Goal: Transaction & Acquisition: Book appointment/travel/reservation

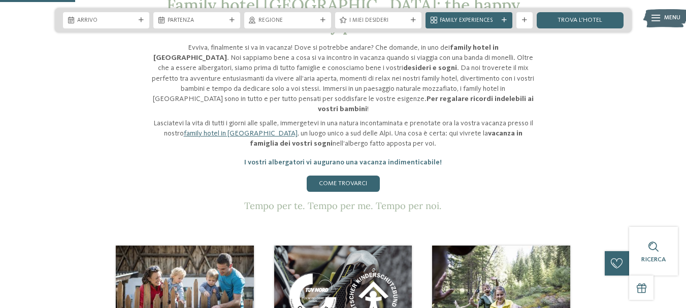
scroll to position [305, 0]
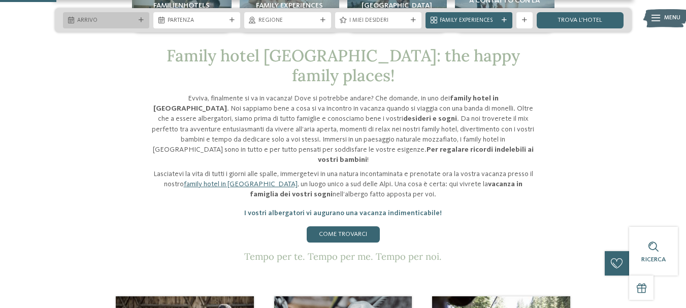
click at [100, 23] on span "Arrivo" at bounding box center [106, 21] width 58 height 8
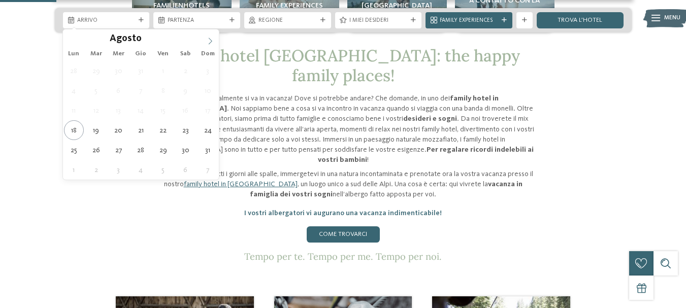
click at [210, 38] on icon at bounding box center [210, 41] width 7 height 7
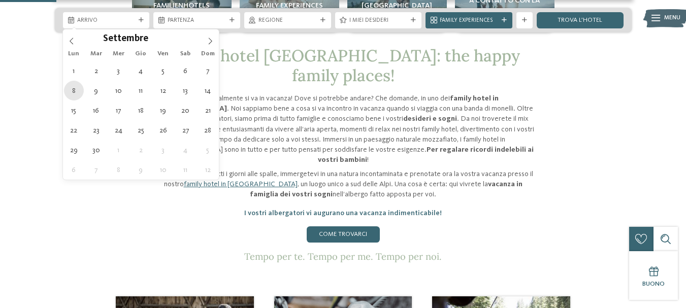
type div "[DATE]"
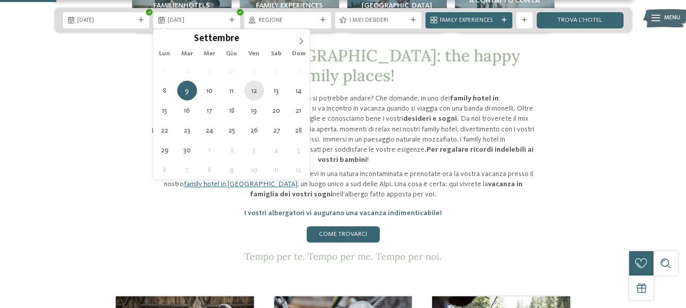
type div "[DATE]"
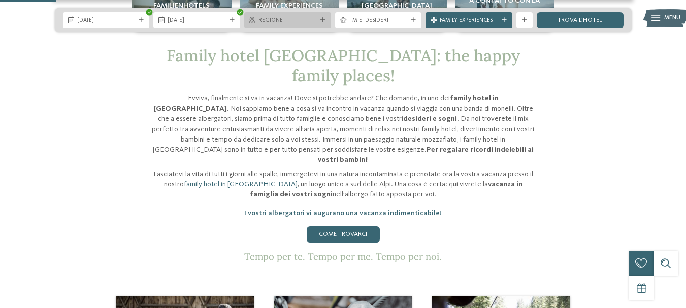
click at [285, 17] on span "Regione" at bounding box center [287, 21] width 58 height 8
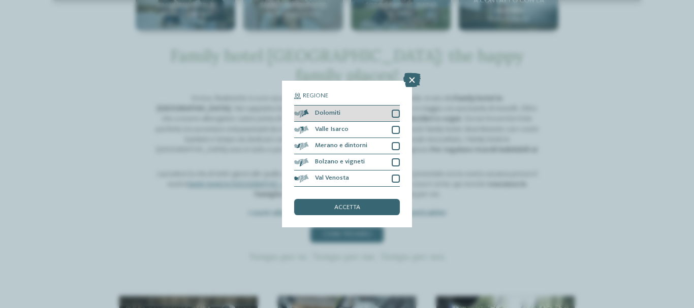
click at [397, 115] on div at bounding box center [395, 114] width 8 height 8
drag, startPoint x: 373, startPoint y: 208, endPoint x: 373, endPoint y: 174, distance: 34.5
click at [373, 208] on div "accetta" at bounding box center [347, 207] width 106 height 16
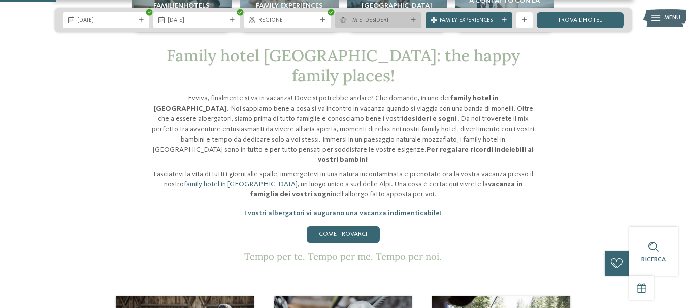
click at [415, 24] on div "I miei desideri" at bounding box center [378, 20] width 87 height 16
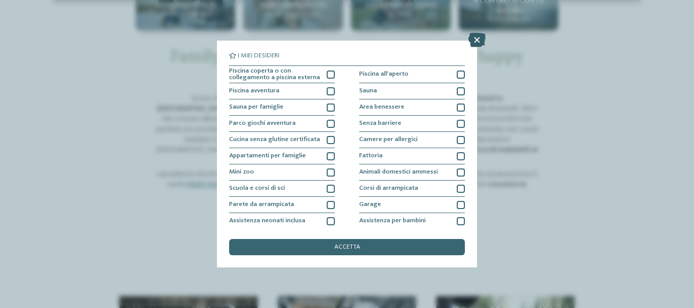
click at [474, 43] on icon at bounding box center [476, 40] width 17 height 14
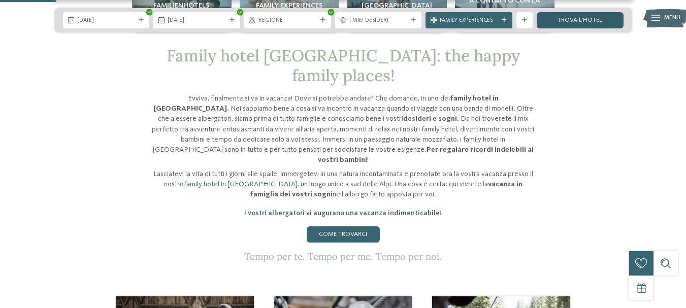
click at [570, 23] on link "trova l’hotel" at bounding box center [580, 20] width 87 height 16
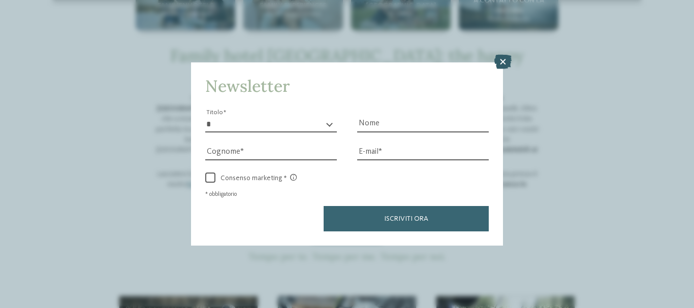
click at [496, 59] on icon at bounding box center [502, 62] width 17 height 14
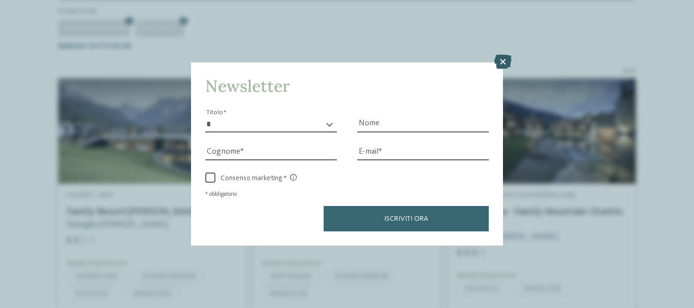
click at [506, 58] on icon at bounding box center [502, 62] width 17 height 14
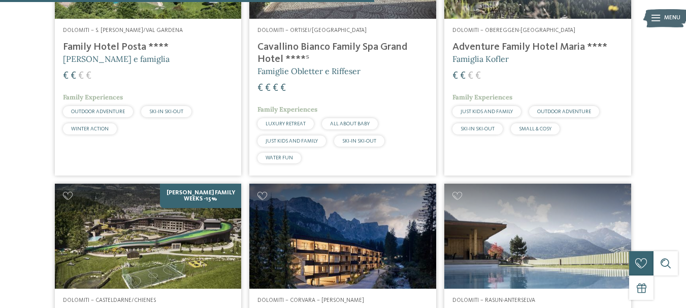
scroll to position [689, 0]
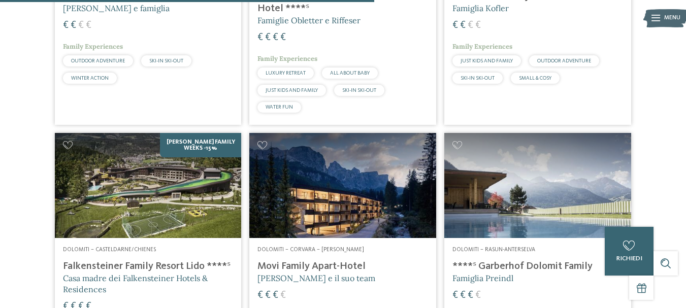
click at [158, 265] on h4 "Falkensteiner Family Resort Lido ****ˢ" at bounding box center [148, 266] width 171 height 12
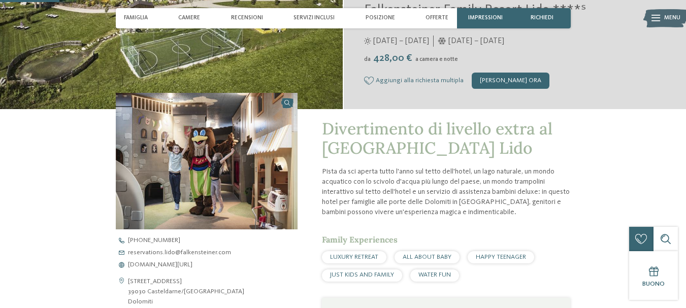
scroll to position [254, 0]
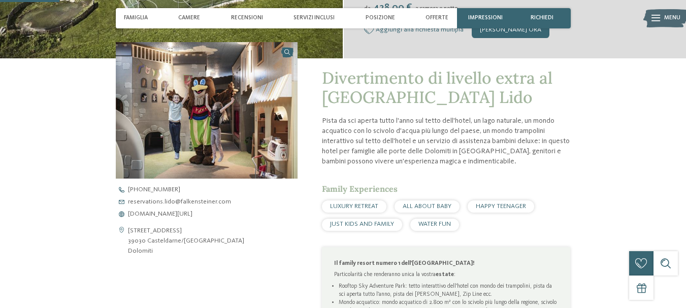
drag, startPoint x: 323, startPoint y: 97, endPoint x: 355, endPoint y: 119, distance: 38.6
click at [355, 108] on span "Divertimento di livello extra al Falkensteiner Family Resort Lido" at bounding box center [437, 88] width 231 height 40
copy span "Falkensteiner Family Resort Lido"
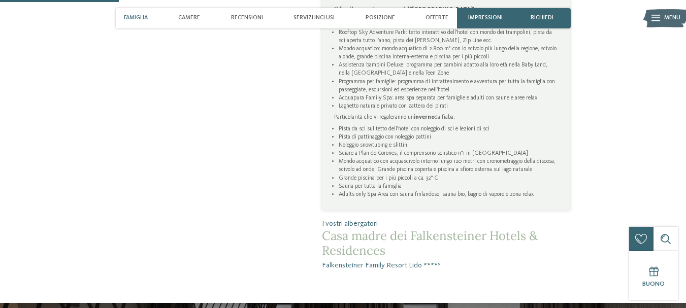
scroll to position [558, 0]
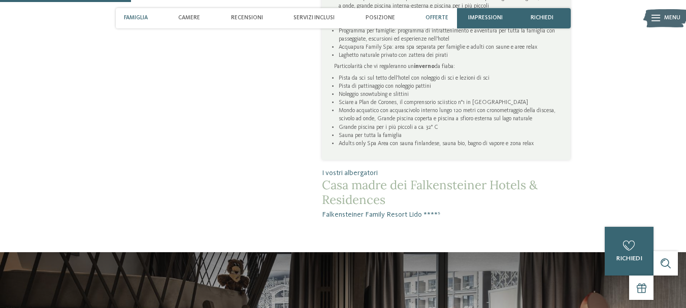
click at [441, 16] on span "Offerte" at bounding box center [436, 18] width 23 height 7
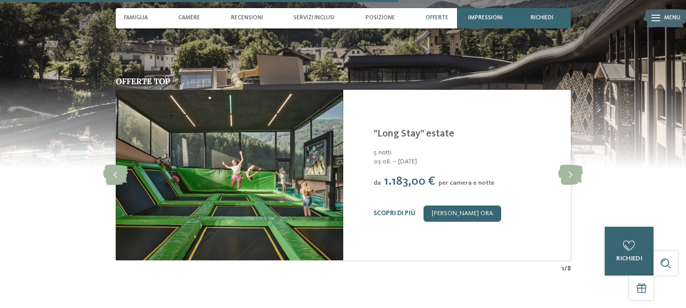
scroll to position [1750, 0]
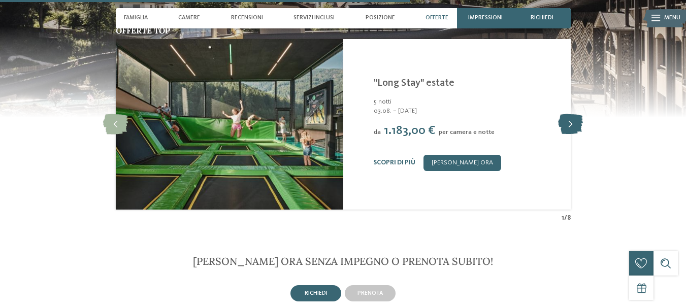
click at [574, 135] on icon at bounding box center [570, 124] width 25 height 20
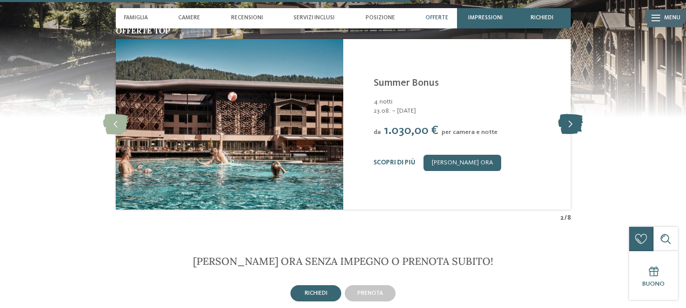
click at [574, 135] on icon at bounding box center [570, 124] width 25 height 20
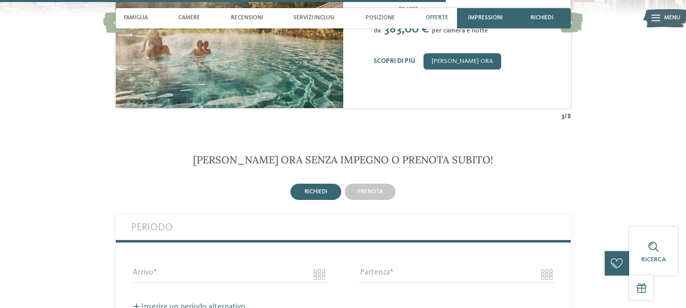
scroll to position [1902, 0]
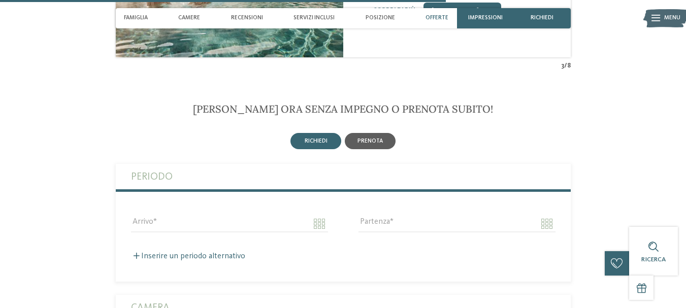
click at [367, 144] on span "prenota" at bounding box center [369, 141] width 25 height 6
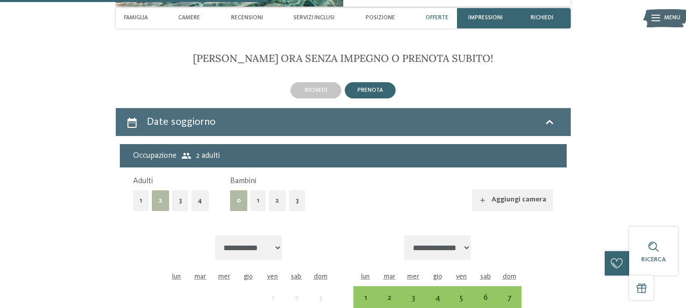
scroll to position [2004, 0]
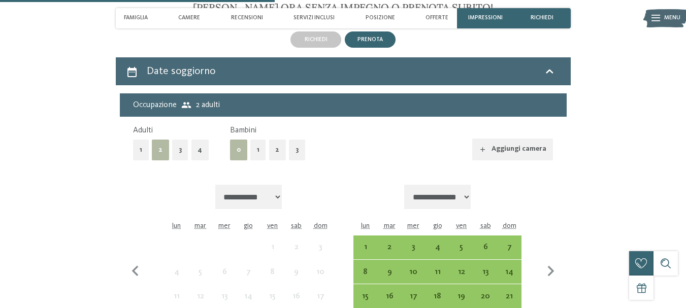
click at [276, 160] on button "2" at bounding box center [277, 150] width 17 height 21
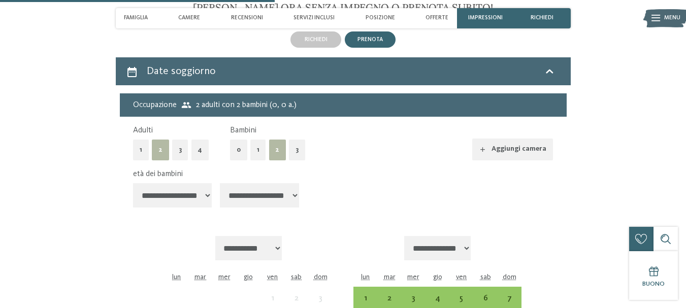
click at [206, 208] on select "**********" at bounding box center [172, 195] width 79 height 24
click at [133, 203] on select "**********" at bounding box center [172, 195] width 79 height 24
click at [287, 208] on select "**********" at bounding box center [259, 195] width 79 height 24
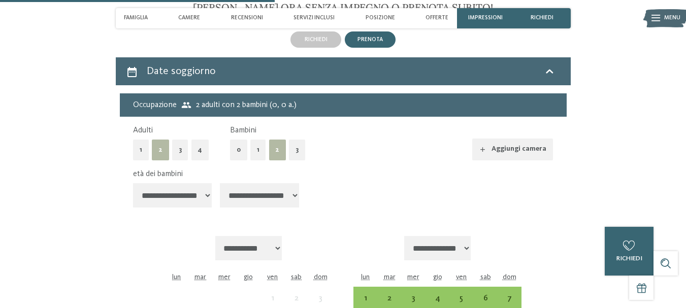
select select "*"
click at [221, 203] on select "**********" at bounding box center [259, 195] width 79 height 24
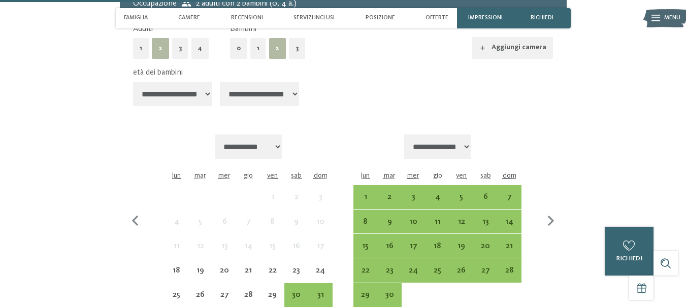
scroll to position [2156, 0]
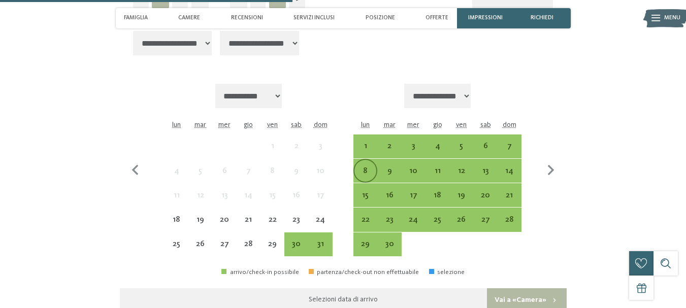
click at [363, 189] on div "8" at bounding box center [365, 178] width 22 height 22
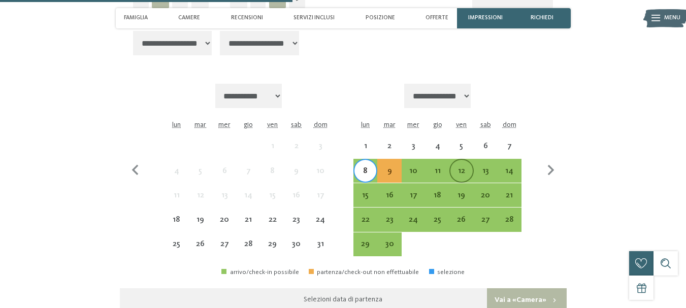
click at [462, 189] on div "12" at bounding box center [461, 178] width 22 height 22
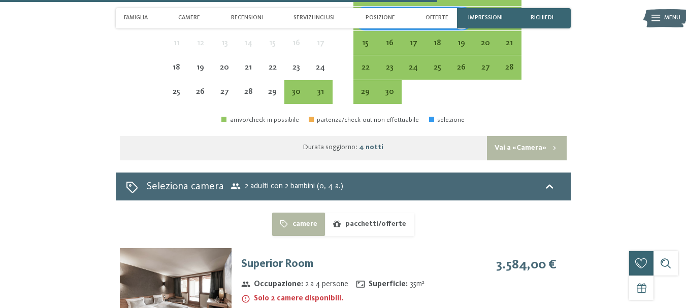
scroll to position [2359, 0]
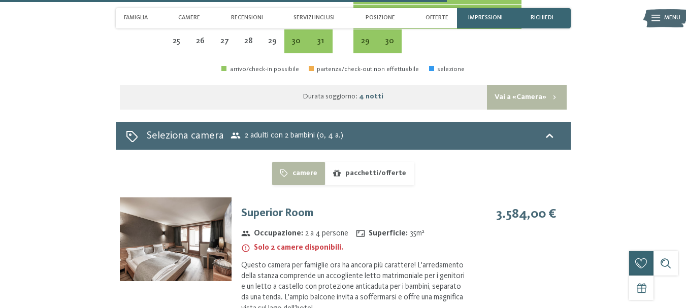
click at [506, 110] on button "Vai a «Camera»" at bounding box center [526, 97] width 79 height 24
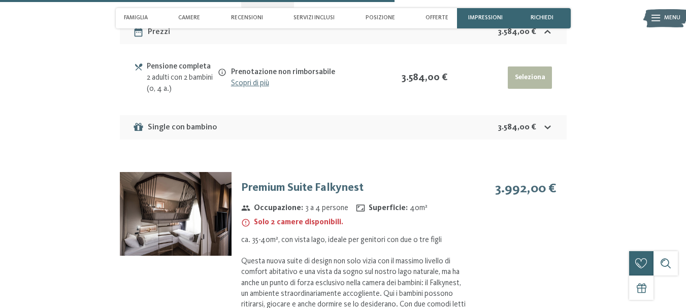
scroll to position [2081, 0]
